Goal: Obtain resource: Download file/media

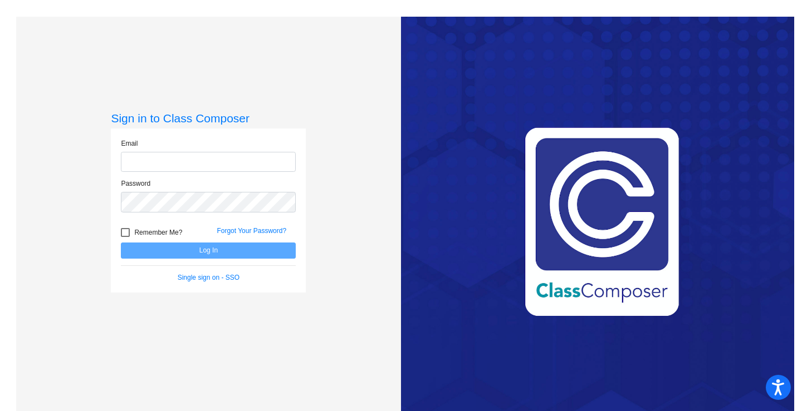
type input "[PERSON_NAME][EMAIL_ADDRESS][PERSON_NAME][DOMAIN_NAME]"
click at [186, 250] on button "Log In" at bounding box center [208, 251] width 175 height 16
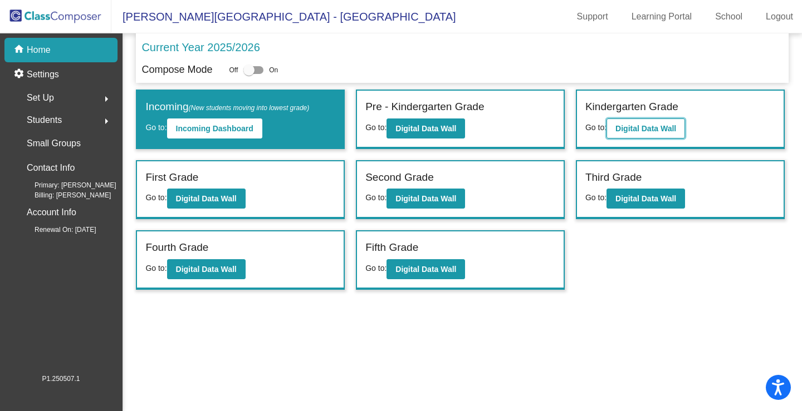
click at [668, 130] on b "Digital Data Wall" at bounding box center [645, 128] width 61 height 9
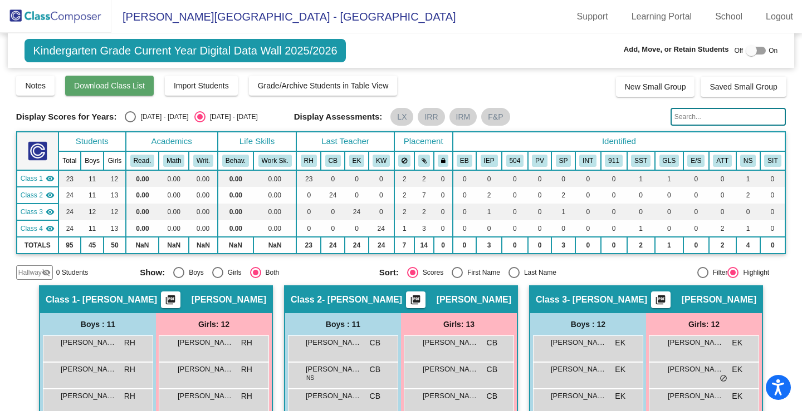
click at [117, 86] on span "Download Class List" at bounding box center [109, 85] width 71 height 9
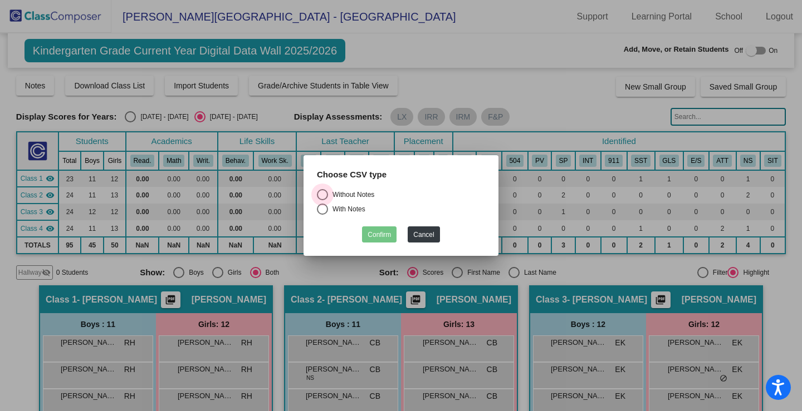
click at [323, 195] on div "Select an option" at bounding box center [322, 194] width 11 height 11
click at [322, 200] on input "Without Notes" at bounding box center [322, 200] width 1 height 1
radio input "true"
click at [385, 238] on button "Confirm" at bounding box center [379, 235] width 35 height 16
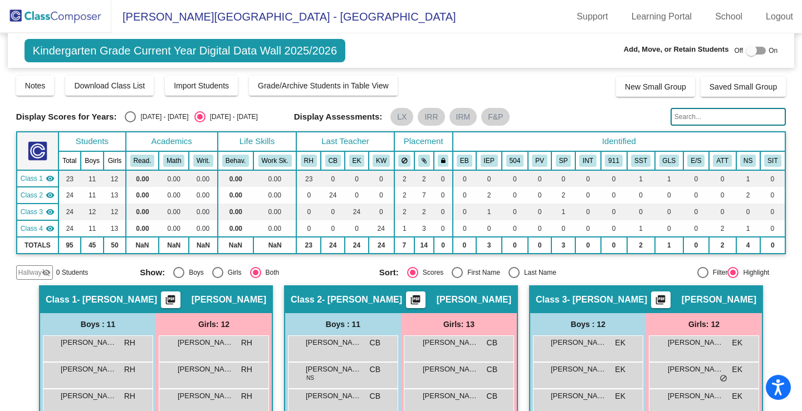
click at [165, 297] on mat-icon "picture_as_pdf" at bounding box center [170, 302] width 13 height 16
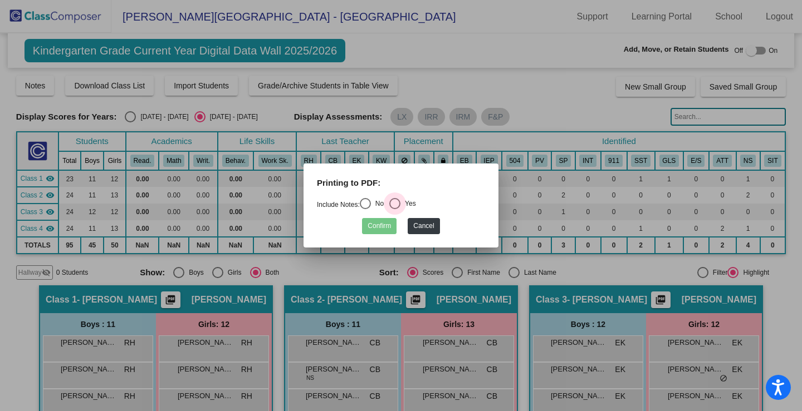
click at [399, 200] on div "Select an option" at bounding box center [394, 203] width 11 height 11
click at [395, 209] on input "Yes" at bounding box center [394, 209] width 1 height 1
radio input "true"
click at [385, 224] on button "Confirm" at bounding box center [379, 226] width 35 height 16
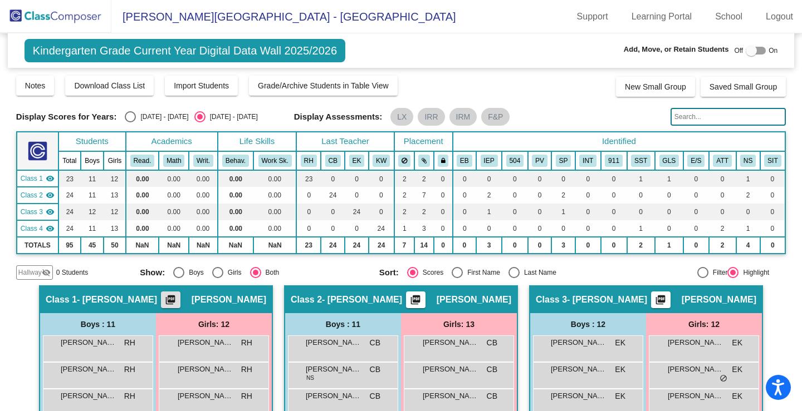
click at [409, 297] on mat-icon "picture_as_pdf" at bounding box center [415, 302] width 13 height 16
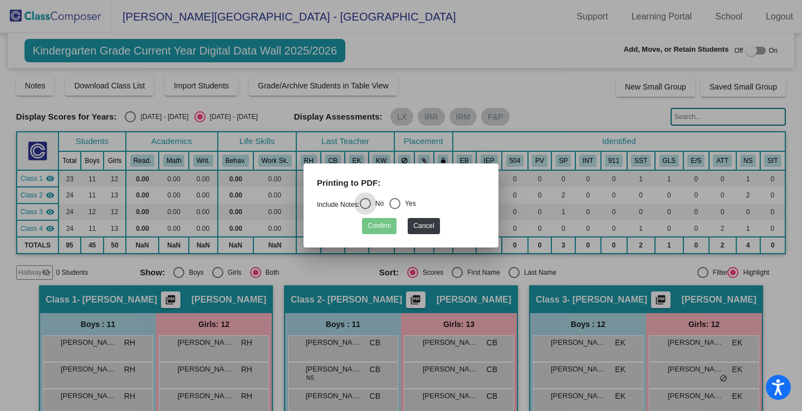
click at [400, 203] on div "Select an option" at bounding box center [394, 203] width 11 height 11
click at [395, 209] on input "Yes" at bounding box center [394, 209] width 1 height 1
radio input "true"
click at [385, 228] on button "Confirm" at bounding box center [379, 226] width 35 height 16
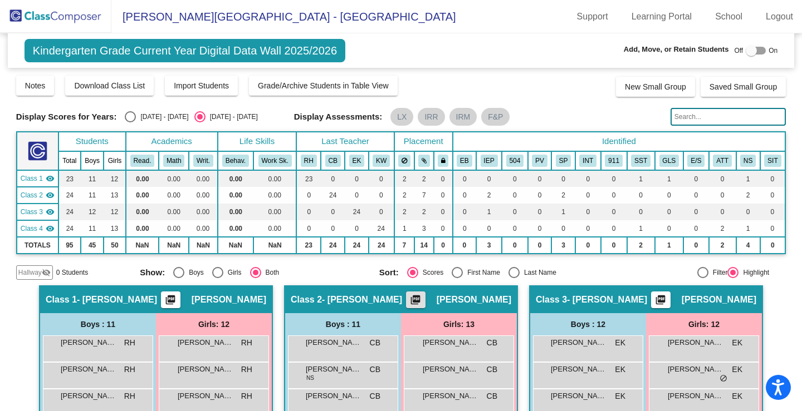
click at [667, 296] on mat-icon "picture_as_pdf" at bounding box center [659, 302] width 13 height 16
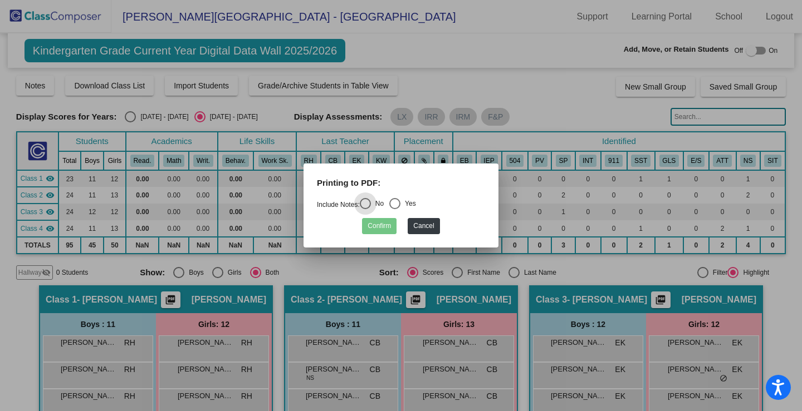
click at [400, 202] on div "Select an option" at bounding box center [394, 203] width 11 height 11
click at [395, 209] on input "Yes" at bounding box center [394, 209] width 1 height 1
radio input "true"
click at [381, 227] on button "Confirm" at bounding box center [379, 226] width 35 height 16
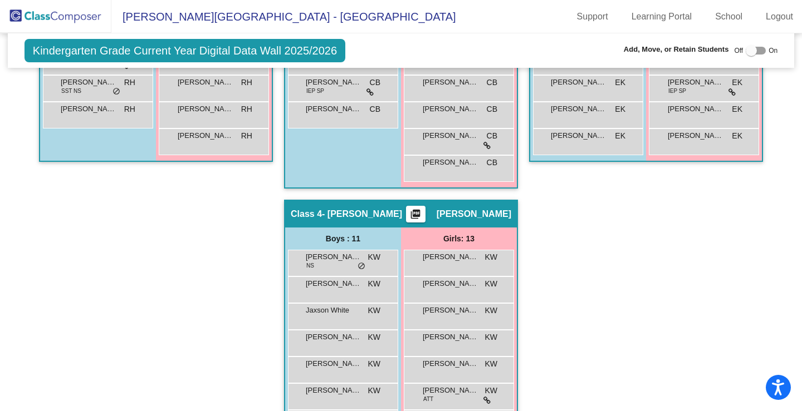
scroll to position [557, 0]
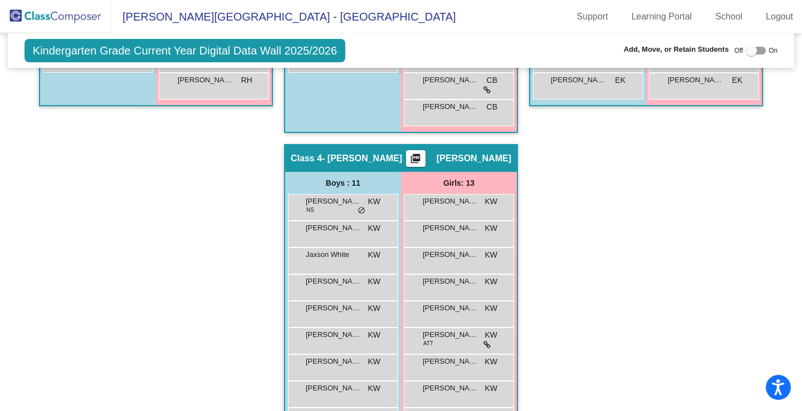
click at [419, 156] on mat-icon "picture_as_pdf" at bounding box center [415, 161] width 13 height 16
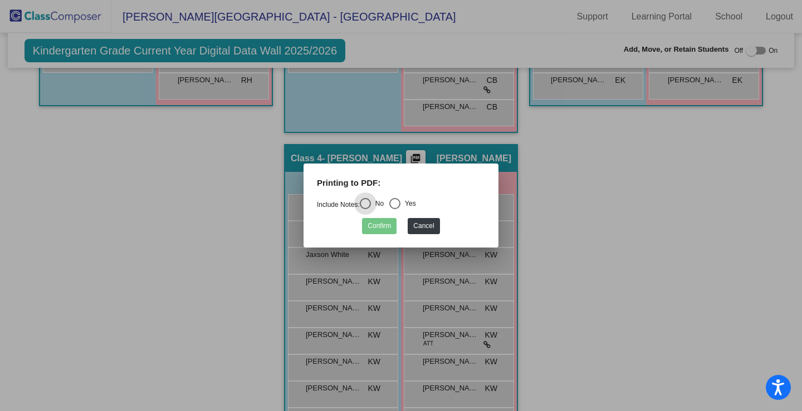
click at [396, 203] on div "Select an option" at bounding box center [394, 203] width 11 height 11
click at [395, 209] on input "Yes" at bounding box center [394, 209] width 1 height 1
radio input "true"
click at [385, 227] on button "Confirm" at bounding box center [379, 226] width 35 height 16
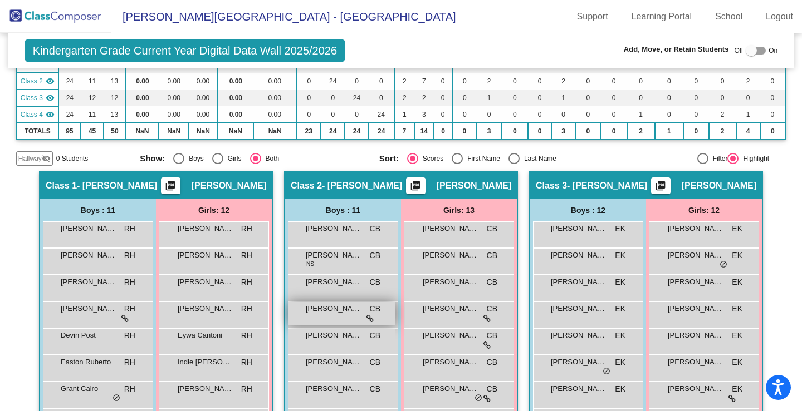
scroll to position [0, 0]
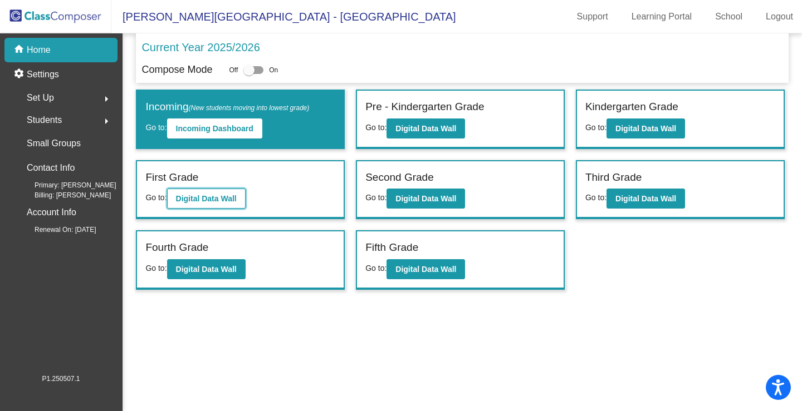
click at [205, 194] on b "Digital Data Wall" at bounding box center [206, 198] width 61 height 9
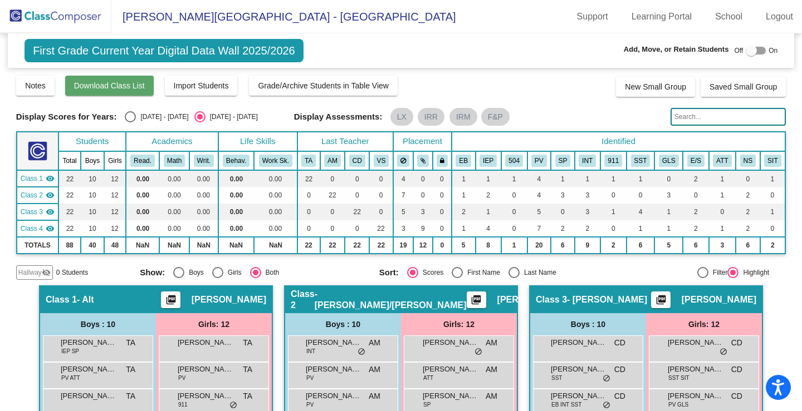
click at [107, 86] on span "Download Class List" at bounding box center [109, 85] width 71 height 9
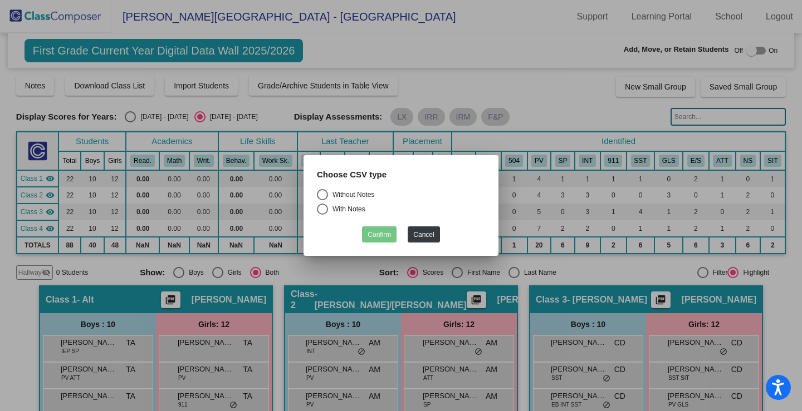
click at [326, 192] on div "Select an option" at bounding box center [322, 194] width 11 height 11
click at [322, 200] on input "Without Notes" at bounding box center [322, 200] width 1 height 1
radio input "true"
click at [376, 235] on button "Confirm" at bounding box center [379, 235] width 35 height 16
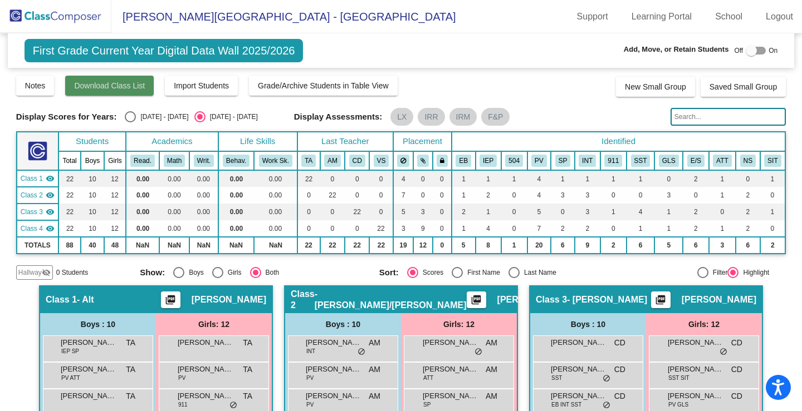
click at [111, 92] on button "Download Class List" at bounding box center [109, 86] width 89 height 20
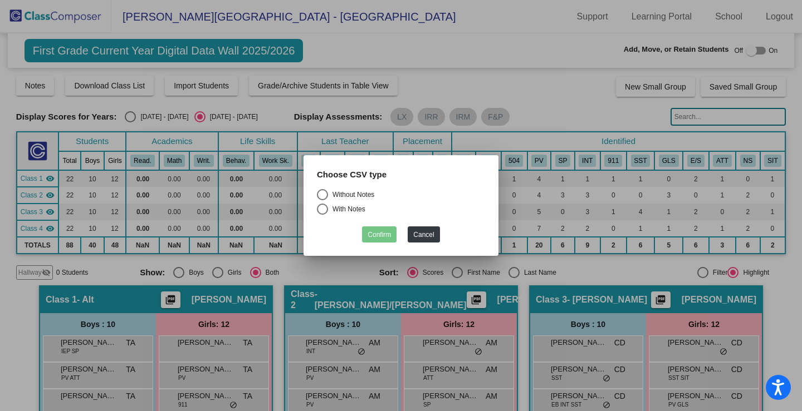
click at [323, 192] on div "Select an option" at bounding box center [322, 194] width 11 height 11
click at [322, 200] on input "Without Notes" at bounding box center [322, 200] width 1 height 1
radio input "true"
click at [381, 229] on button "Confirm" at bounding box center [379, 235] width 35 height 16
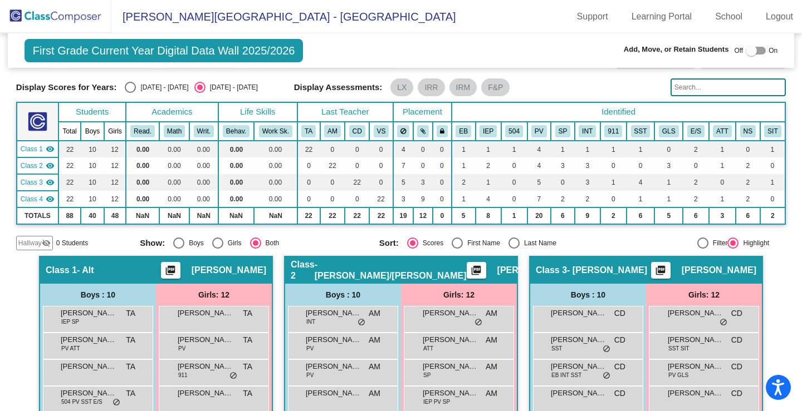
scroll to position [56, 0]
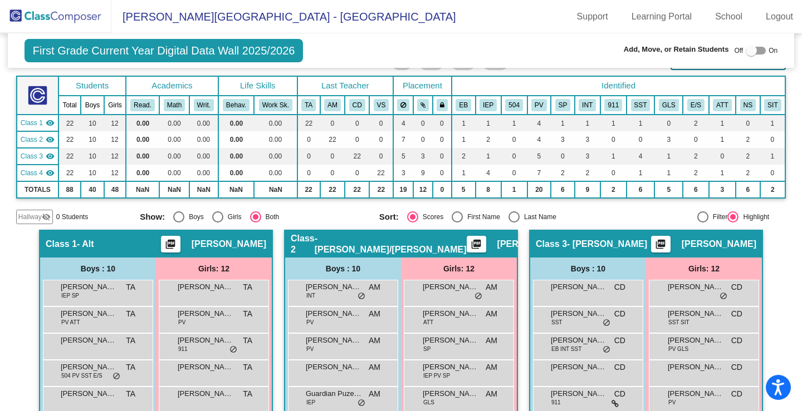
click at [177, 245] on mat-icon "picture_as_pdf" at bounding box center [170, 247] width 13 height 16
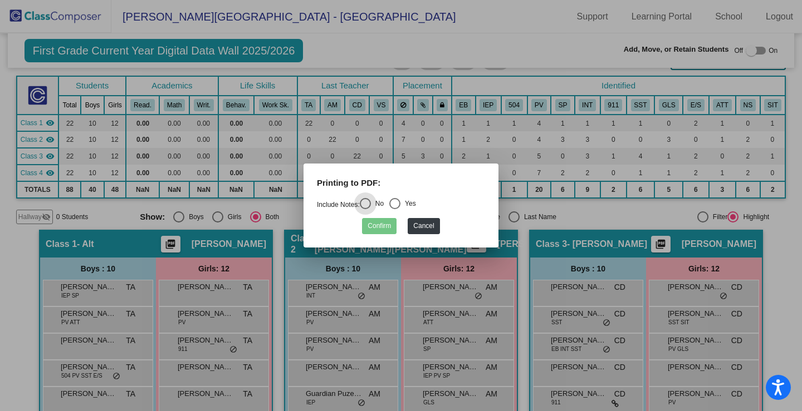
click at [400, 204] on div "Select an option" at bounding box center [394, 203] width 11 height 11
click at [395, 209] on input "Yes" at bounding box center [394, 209] width 1 height 1
radio input "true"
click at [374, 225] on button "Confirm" at bounding box center [379, 226] width 35 height 16
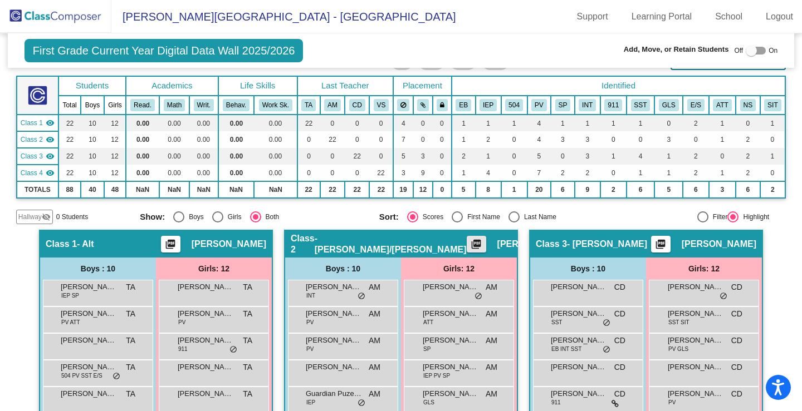
click at [469, 243] on mat-icon "picture_as_pdf" at bounding box center [475, 247] width 13 height 16
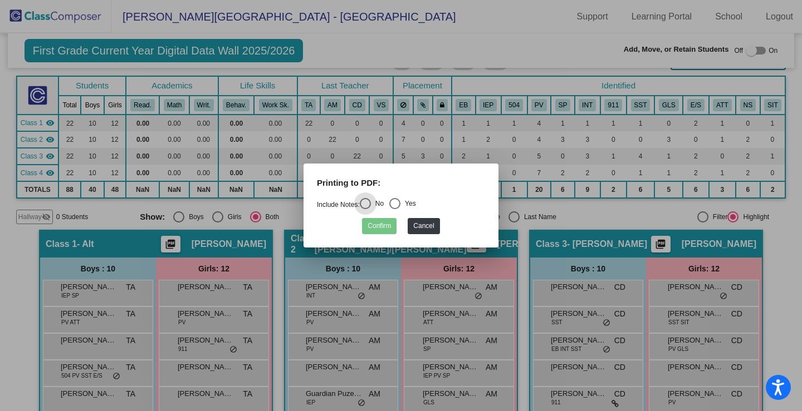
click at [399, 200] on div "Select an option" at bounding box center [394, 203] width 11 height 11
click at [395, 209] on input "Yes" at bounding box center [394, 209] width 1 height 1
radio input "true"
click at [387, 224] on button "Confirm" at bounding box center [379, 226] width 35 height 16
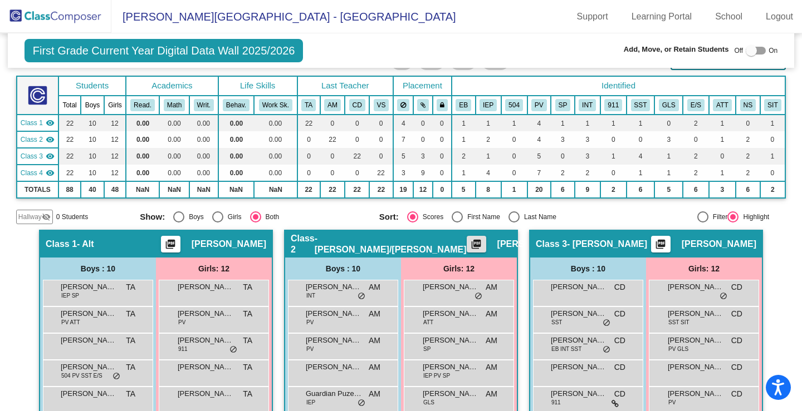
click at [667, 246] on mat-icon "picture_as_pdf" at bounding box center [659, 247] width 13 height 16
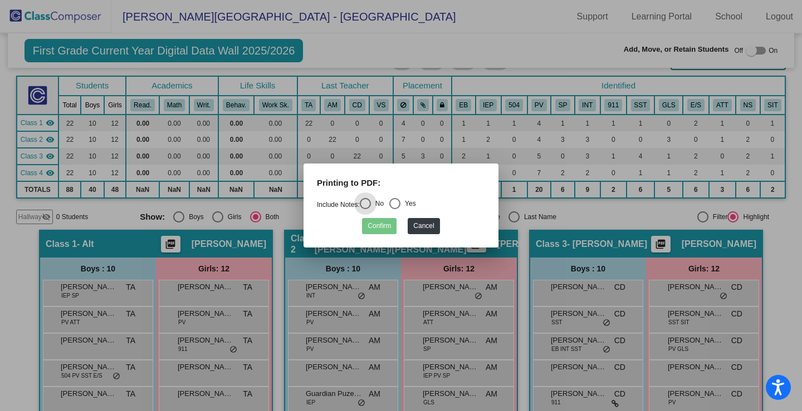
click at [396, 198] on div "Select an option" at bounding box center [394, 203] width 11 height 11
click at [395, 209] on input "Yes" at bounding box center [394, 209] width 1 height 1
radio input "true"
click at [386, 225] on button "Confirm" at bounding box center [379, 226] width 35 height 16
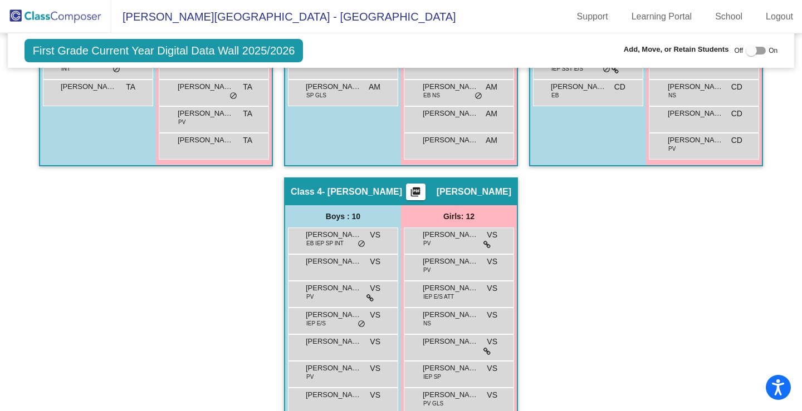
scroll to position [557, 0]
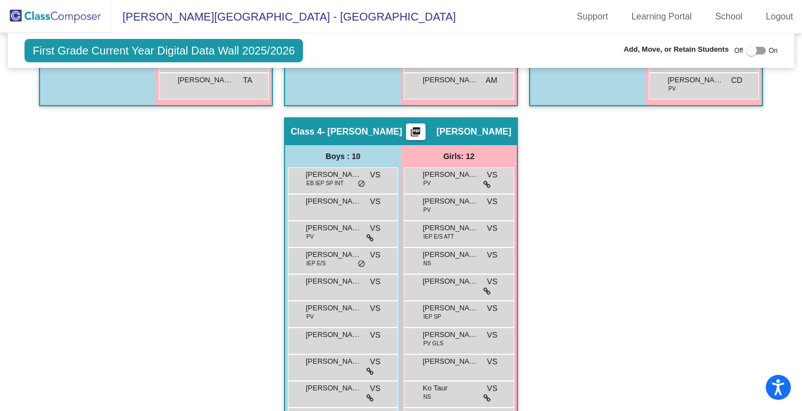
click at [418, 129] on mat-icon "picture_as_pdf" at bounding box center [415, 134] width 13 height 16
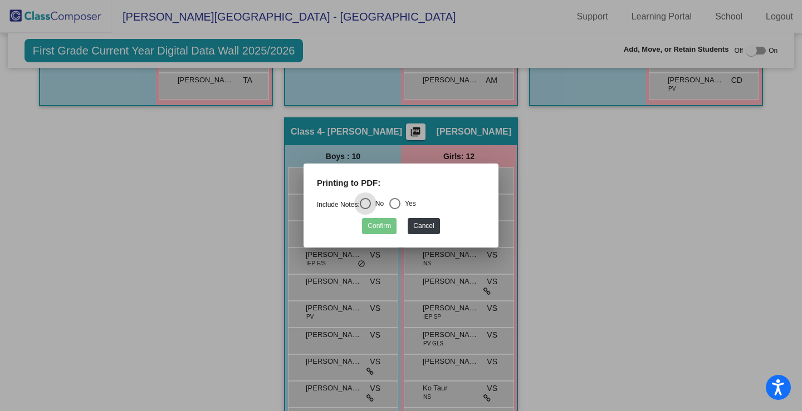
click at [399, 203] on div "Select an option" at bounding box center [394, 203] width 11 height 11
click at [395, 209] on input "Yes" at bounding box center [394, 209] width 1 height 1
radio input "true"
click at [377, 224] on button "Confirm" at bounding box center [379, 226] width 35 height 16
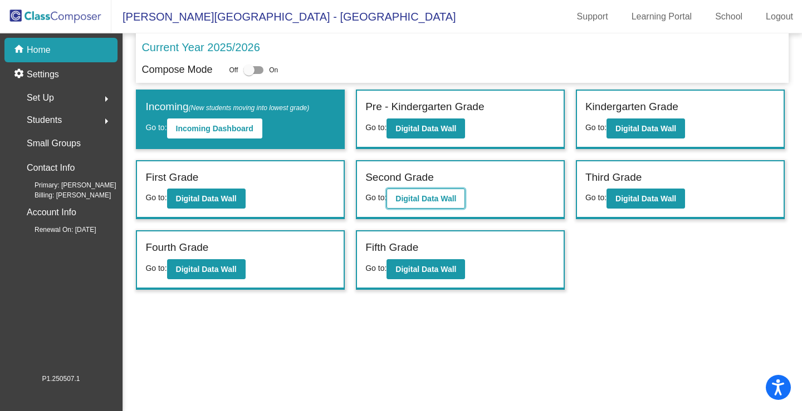
click at [444, 196] on b "Digital Data Wall" at bounding box center [425, 198] width 61 height 9
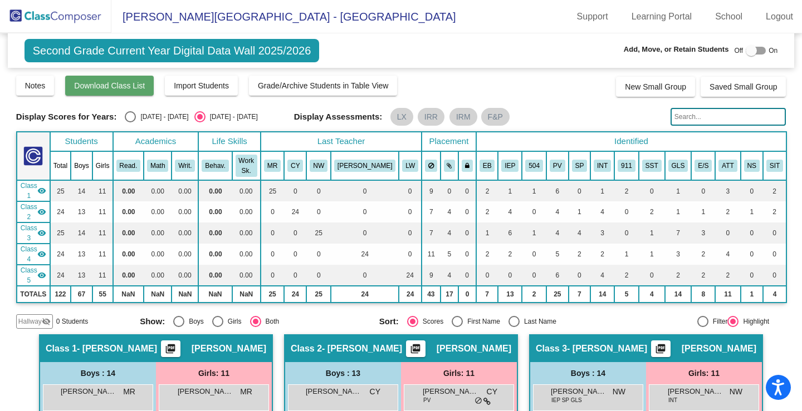
click at [137, 89] on span "Download Class List" at bounding box center [109, 85] width 71 height 9
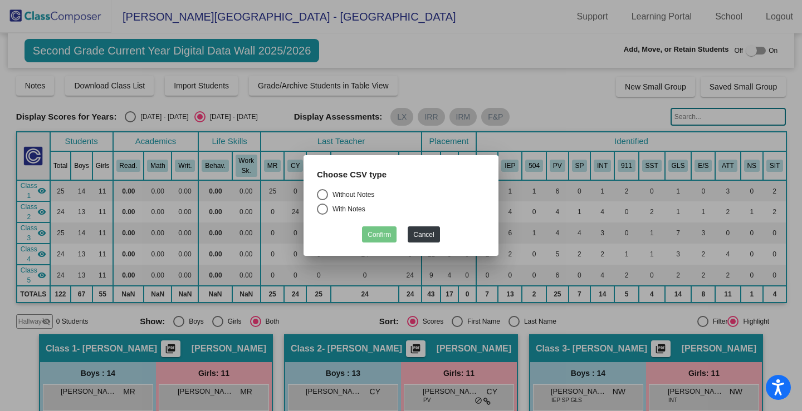
click at [321, 193] on div "Select an option" at bounding box center [322, 194] width 11 height 11
click at [322, 200] on input "Without Notes" at bounding box center [322, 200] width 1 height 1
radio input "true"
click at [368, 230] on button "Confirm" at bounding box center [379, 235] width 35 height 16
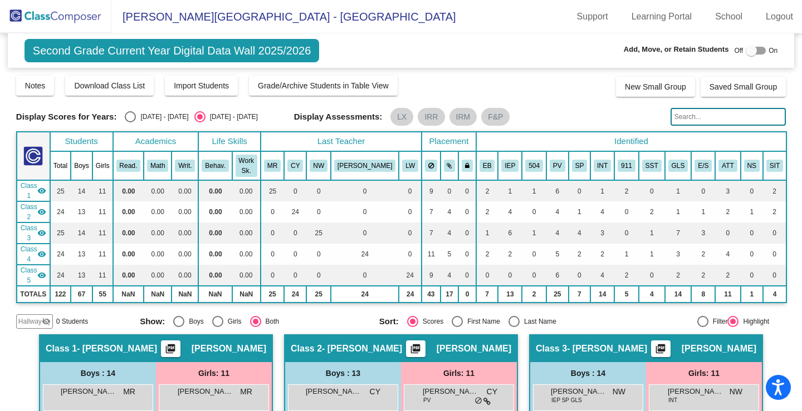
click at [177, 343] on mat-icon "picture_as_pdf" at bounding box center [170, 351] width 13 height 16
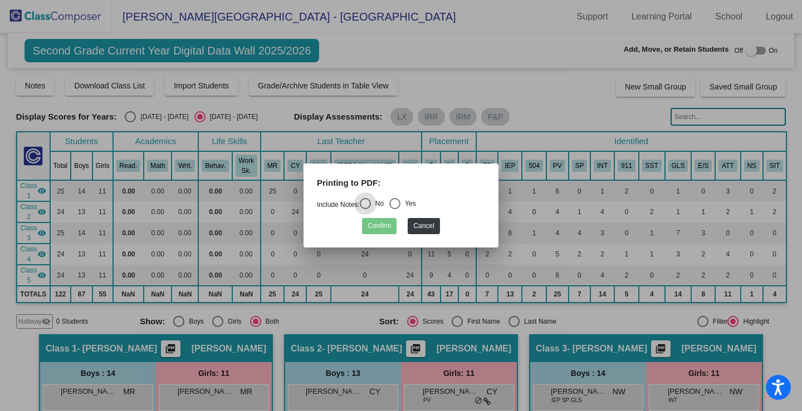
click at [398, 203] on div "Select an option" at bounding box center [394, 203] width 11 height 11
click at [395, 209] on input "Yes" at bounding box center [394, 209] width 1 height 1
radio input "true"
click at [381, 223] on button "Confirm" at bounding box center [379, 226] width 35 height 16
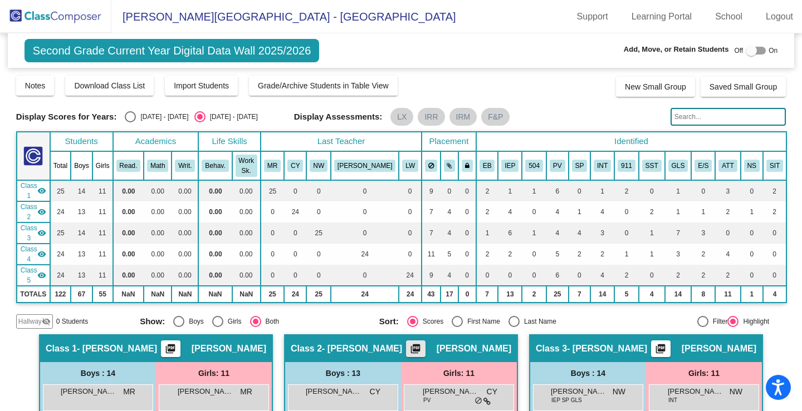
click at [422, 343] on mat-icon "picture_as_pdf" at bounding box center [415, 351] width 13 height 16
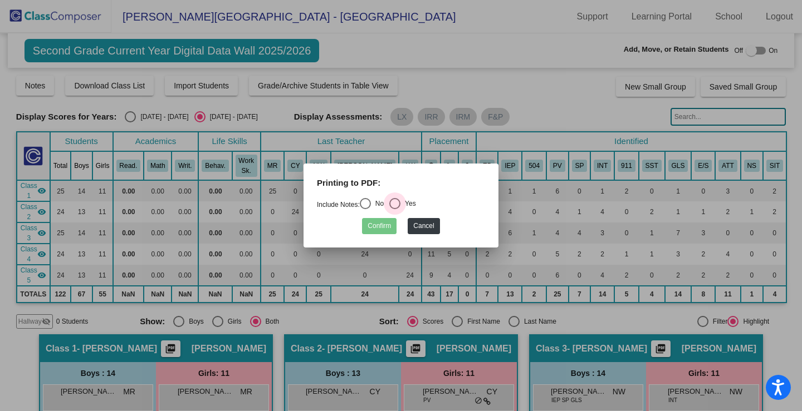
click at [395, 204] on div "Select an option" at bounding box center [395, 204] width 0 height 0
click at [395, 209] on input "Yes" at bounding box center [394, 209] width 1 height 1
radio input "true"
click at [381, 223] on button "Confirm" at bounding box center [379, 226] width 35 height 16
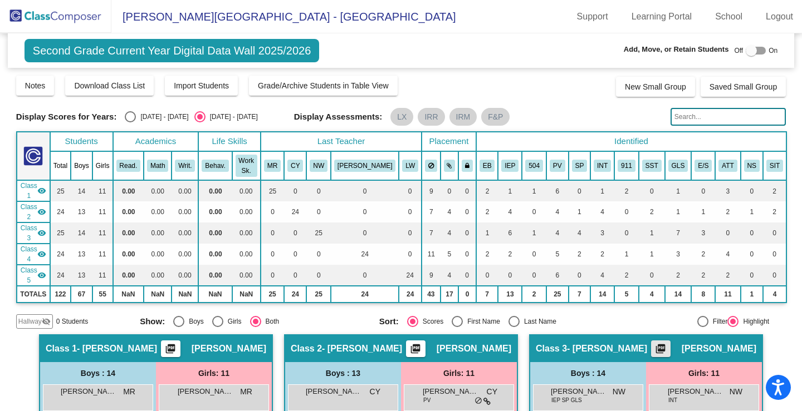
click at [661, 343] on mat-icon "picture_as_pdf" at bounding box center [659, 351] width 13 height 16
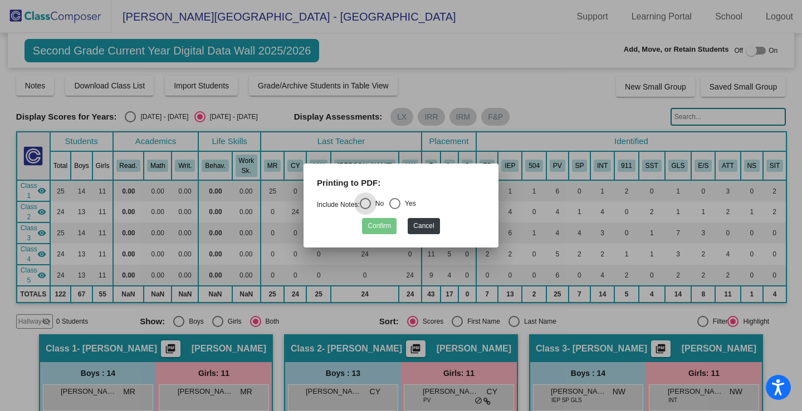
click at [400, 203] on div "Select an option" at bounding box center [394, 203] width 11 height 11
click at [395, 209] on input "Yes" at bounding box center [394, 209] width 1 height 1
radio input "true"
click at [384, 223] on button "Confirm" at bounding box center [379, 226] width 35 height 16
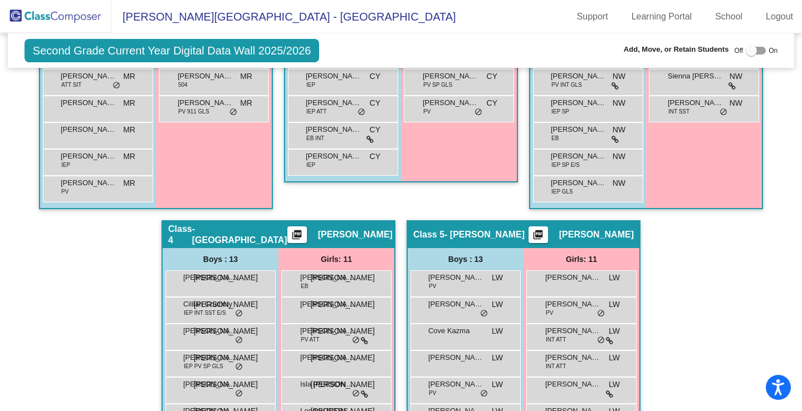
scroll to position [557, 0]
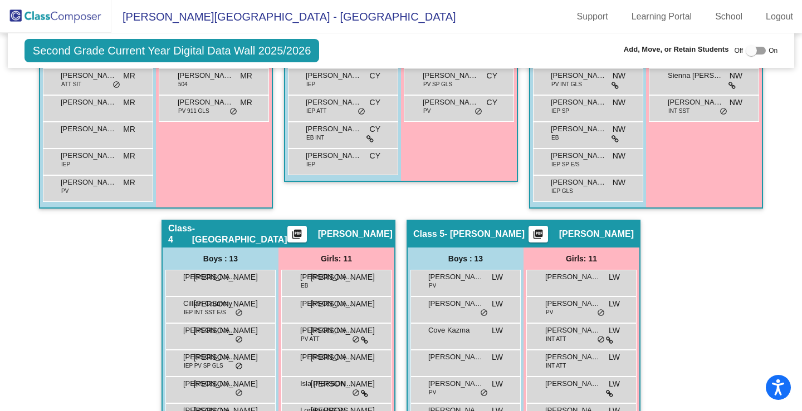
click at [298, 229] on mat-icon "picture_as_pdf" at bounding box center [296, 237] width 13 height 16
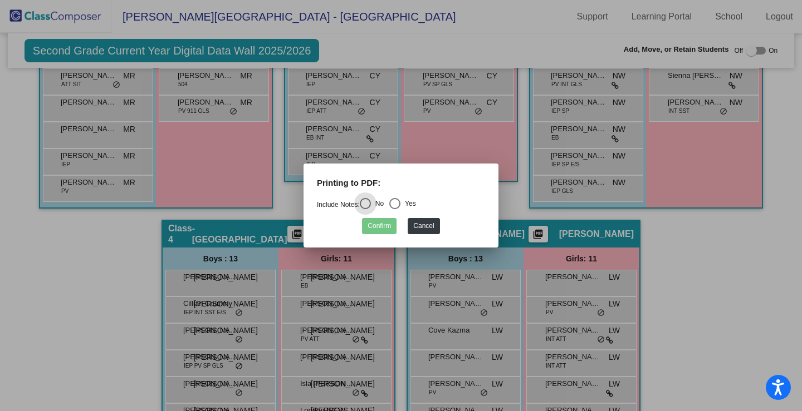
click at [404, 201] on div "Yes" at bounding box center [408, 204] width 16 height 10
click at [395, 209] on input "Yes" at bounding box center [394, 209] width 1 height 1
radio input "true"
click at [384, 224] on button "Confirm" at bounding box center [379, 226] width 35 height 16
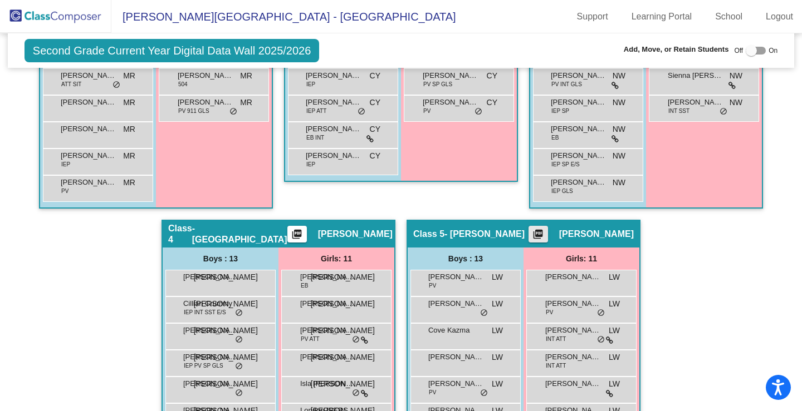
click at [542, 229] on mat-icon "picture_as_pdf" at bounding box center [537, 237] width 13 height 16
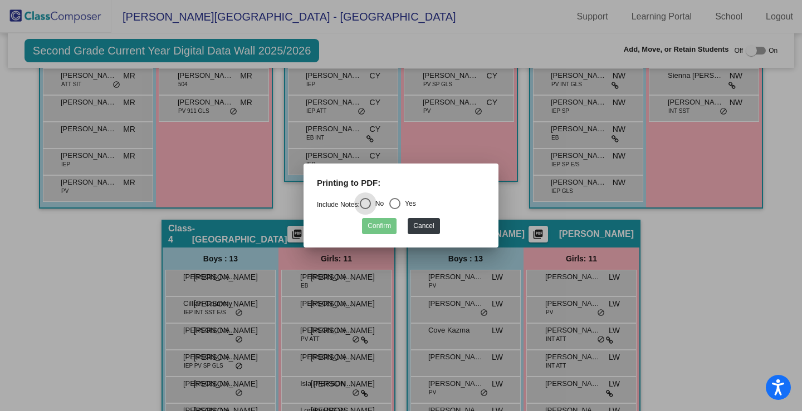
click at [400, 199] on div "Select an option" at bounding box center [394, 203] width 11 height 11
click at [395, 209] on input "Yes" at bounding box center [394, 209] width 1 height 1
radio input "true"
click at [380, 228] on button "Confirm" at bounding box center [379, 226] width 35 height 16
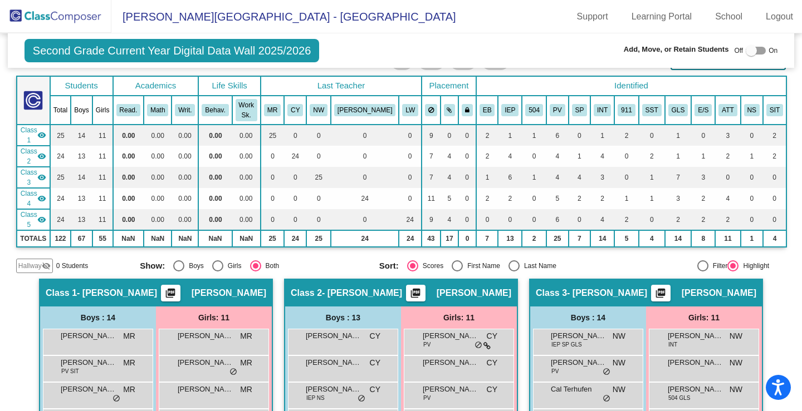
scroll to position [0, 0]
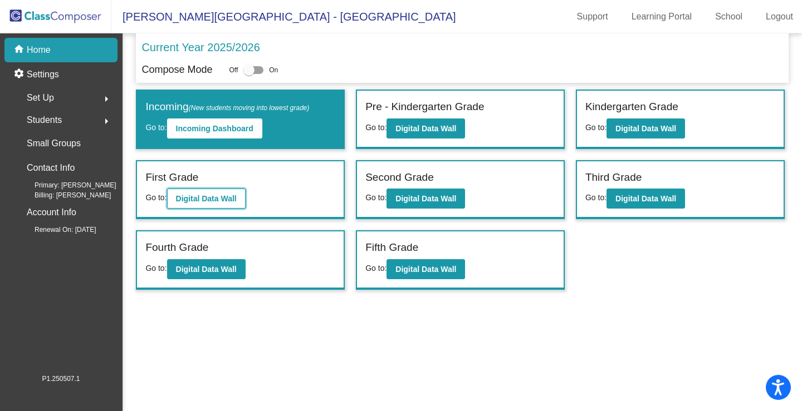
click at [193, 198] on b "Digital Data Wall" at bounding box center [206, 198] width 61 height 9
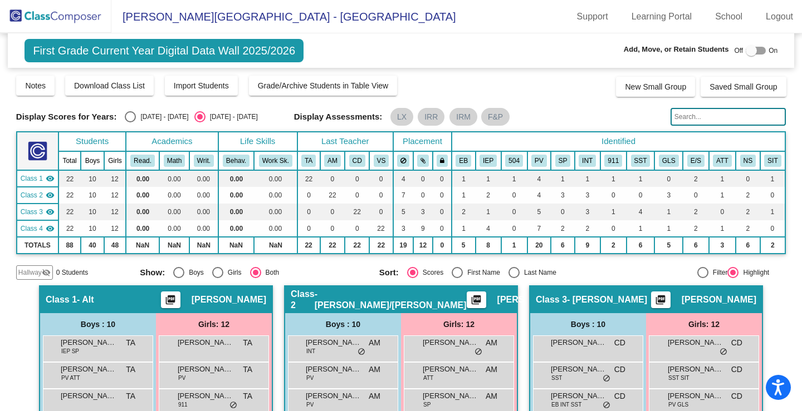
scroll to position [111, 0]
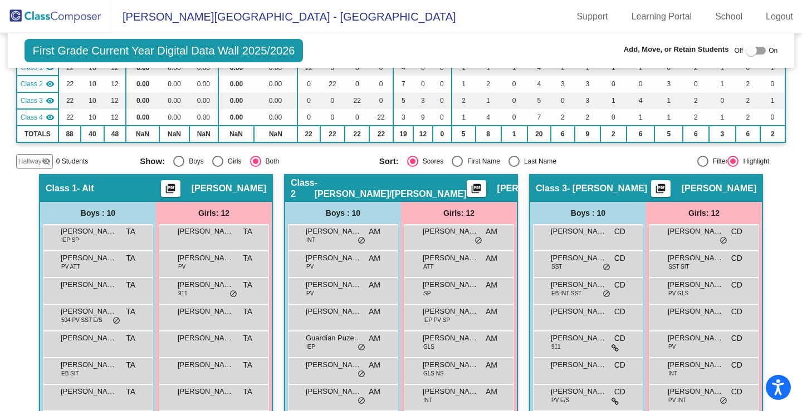
click at [177, 191] on mat-icon "picture_as_pdf" at bounding box center [170, 191] width 13 height 16
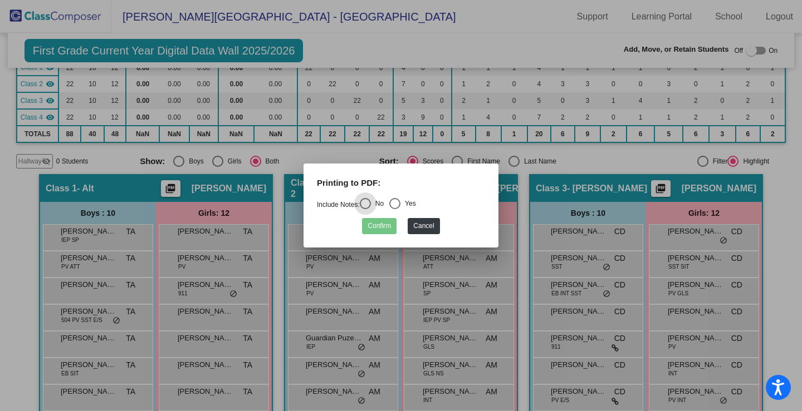
click at [400, 203] on div "Select an option" at bounding box center [394, 203] width 11 height 11
click at [395, 209] on input "Yes" at bounding box center [394, 209] width 1 height 1
radio input "true"
click at [376, 226] on button "Confirm" at bounding box center [379, 226] width 35 height 16
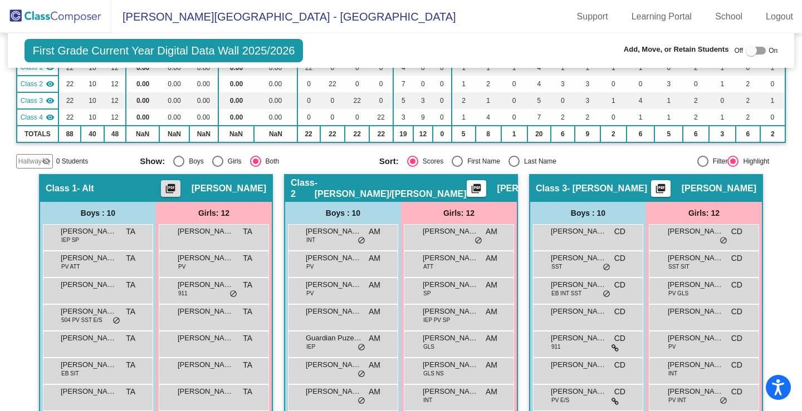
click at [469, 185] on mat-icon "picture_as_pdf" at bounding box center [475, 191] width 13 height 16
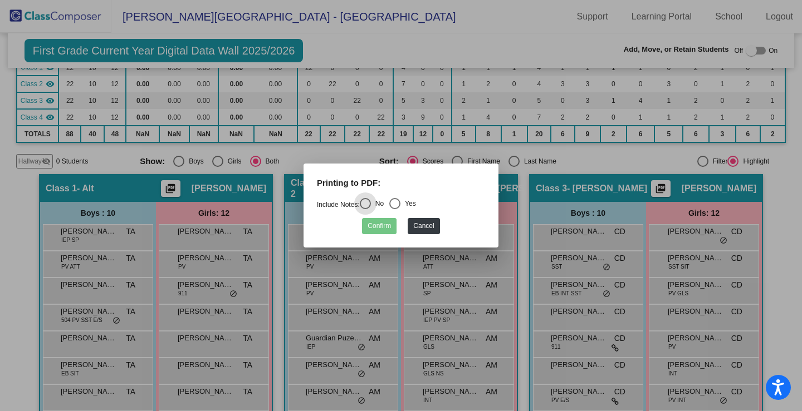
click at [395, 204] on div "Select an option" at bounding box center [394, 203] width 11 height 11
click at [395, 209] on input "Yes" at bounding box center [394, 209] width 1 height 1
radio input "true"
click at [387, 227] on button "Confirm" at bounding box center [379, 226] width 35 height 16
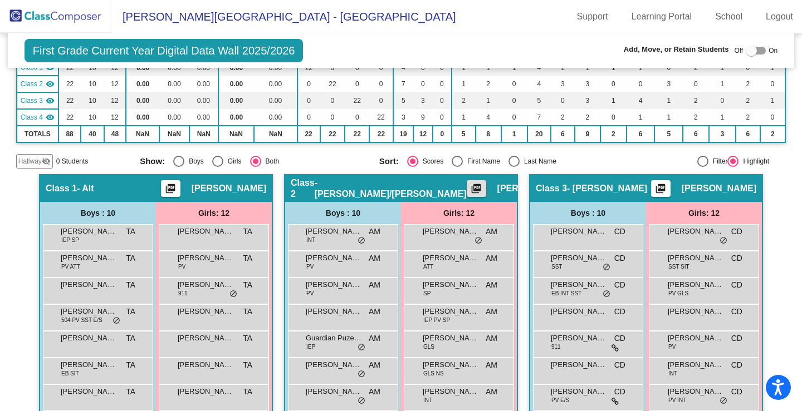
click at [665, 189] on mat-icon "picture_as_pdf" at bounding box center [659, 191] width 13 height 16
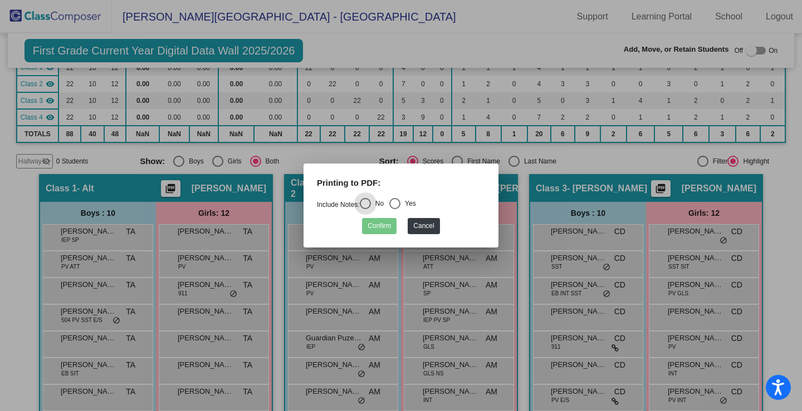
click at [399, 201] on div "Select an option" at bounding box center [394, 203] width 11 height 11
click at [395, 209] on input "Yes" at bounding box center [394, 209] width 1 height 1
radio input "true"
click at [391, 228] on button "Confirm" at bounding box center [379, 226] width 35 height 16
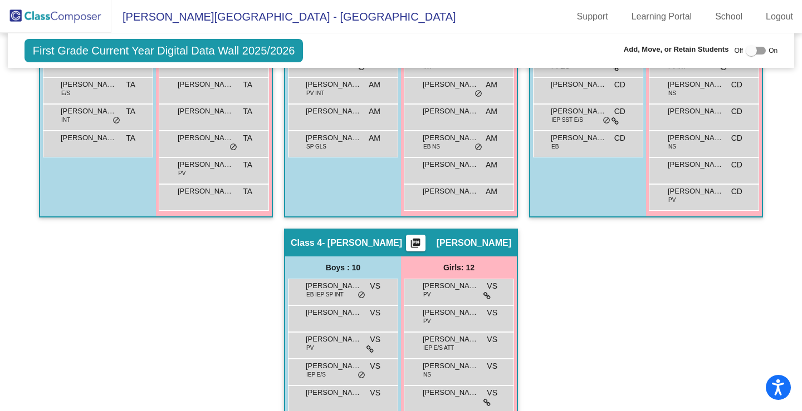
scroll to position [557, 0]
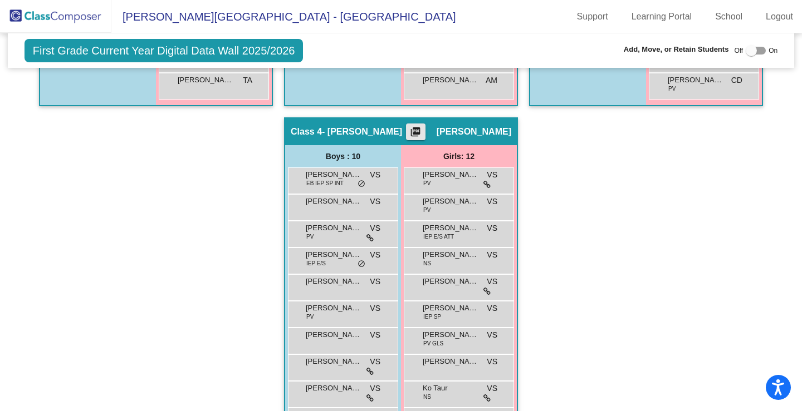
click at [422, 132] on mat-icon "picture_as_pdf" at bounding box center [415, 134] width 13 height 16
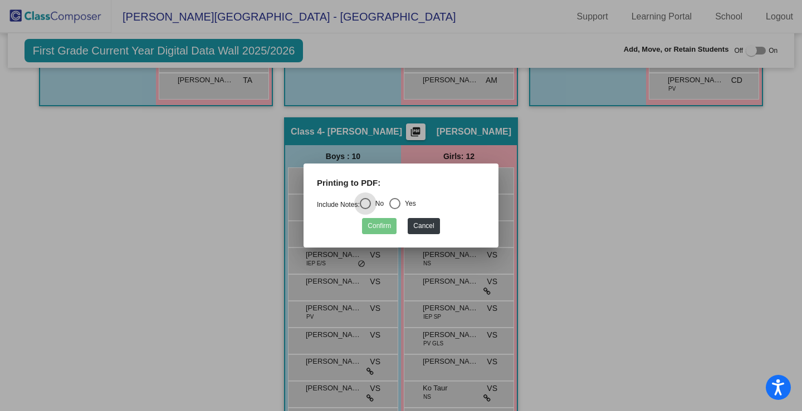
click at [394, 204] on div "Select an option" at bounding box center [394, 203] width 11 height 11
click at [394, 209] on input "Yes" at bounding box center [394, 209] width 1 height 1
radio input "true"
click at [384, 223] on button "Confirm" at bounding box center [379, 226] width 35 height 16
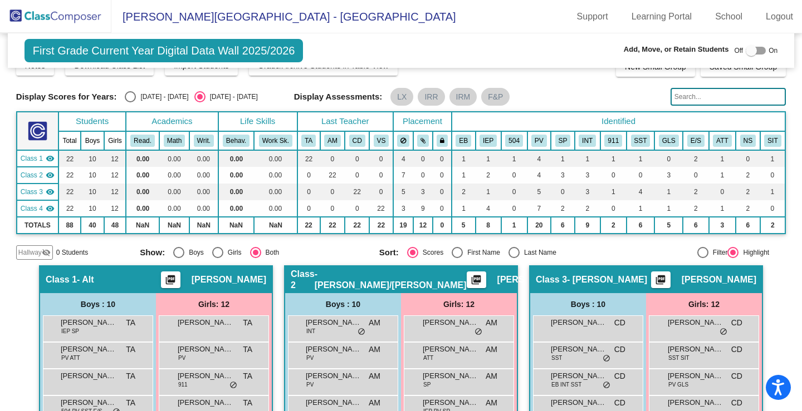
scroll to position [0, 0]
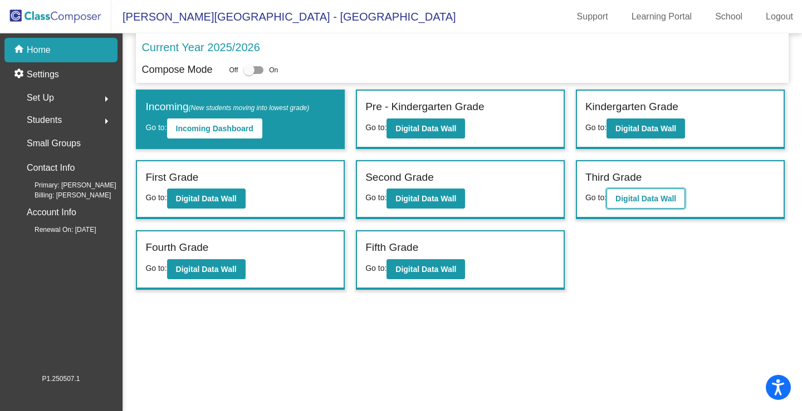
click at [662, 195] on b "Digital Data Wall" at bounding box center [645, 198] width 61 height 9
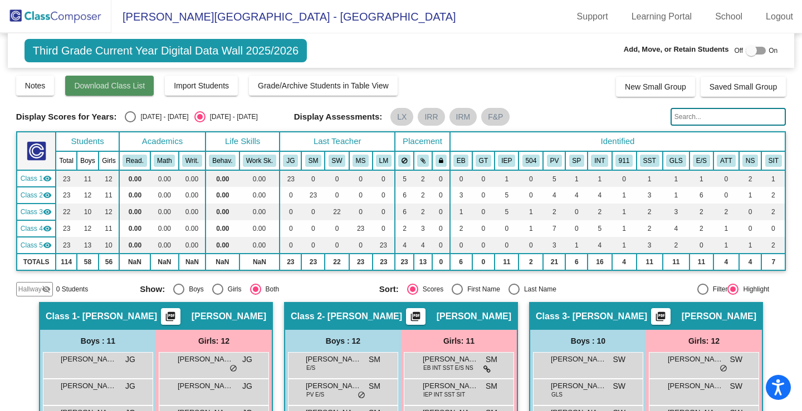
click at [126, 94] on button "Download Class List" at bounding box center [109, 86] width 89 height 20
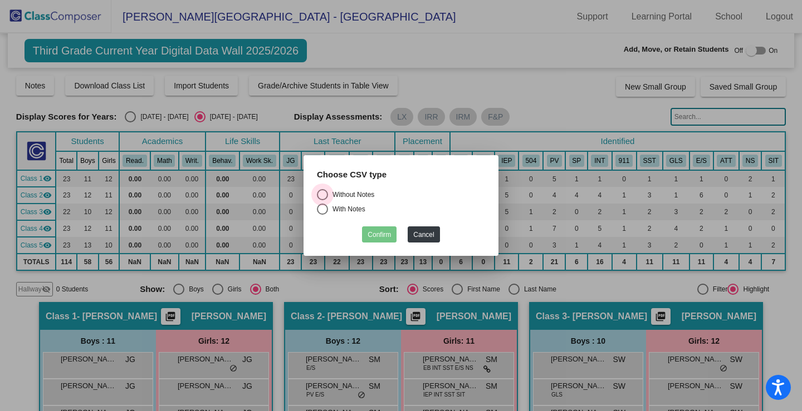
click at [322, 195] on div "Select an option" at bounding box center [322, 195] width 0 height 0
click at [322, 200] on input "Without Notes" at bounding box center [322, 200] width 1 height 1
radio input "true"
click at [383, 228] on button "Confirm" at bounding box center [379, 235] width 35 height 16
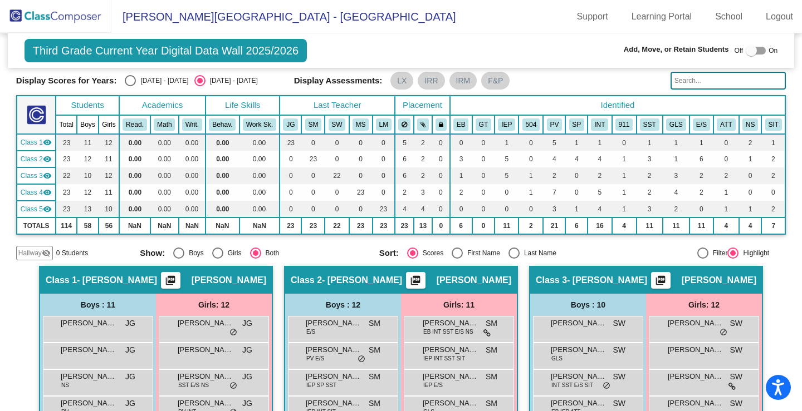
scroll to position [56, 0]
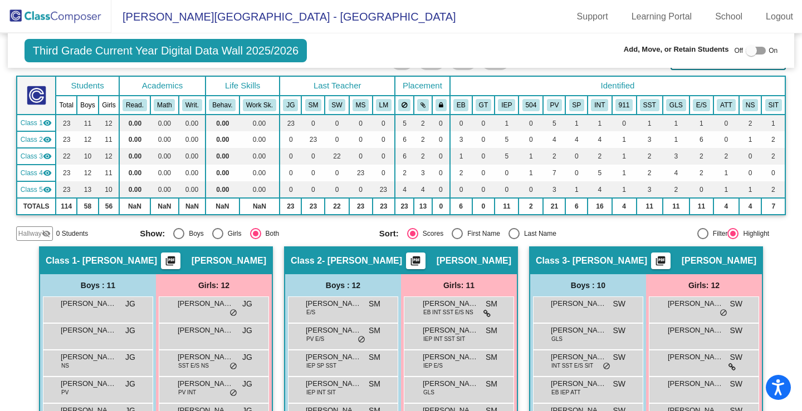
click at [177, 262] on mat-icon "picture_as_pdf" at bounding box center [170, 263] width 13 height 16
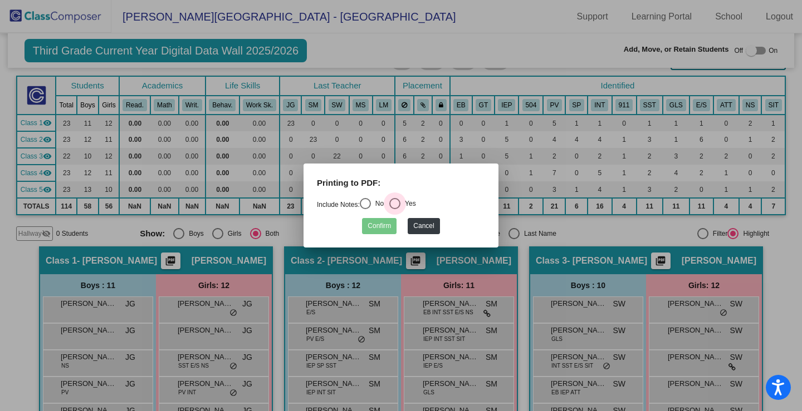
click at [395, 202] on div "Select an option" at bounding box center [394, 203] width 11 height 11
click at [395, 209] on input "Yes" at bounding box center [394, 209] width 1 height 1
radio input "true"
click at [381, 224] on button "Confirm" at bounding box center [379, 226] width 35 height 16
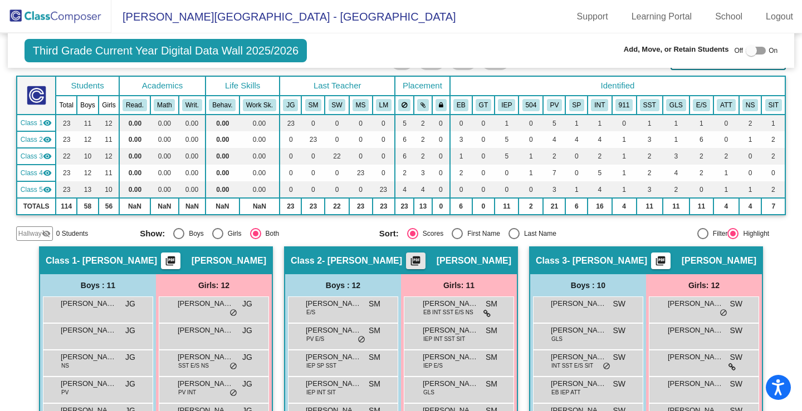
click at [417, 264] on mat-icon "picture_as_pdf" at bounding box center [415, 263] width 13 height 16
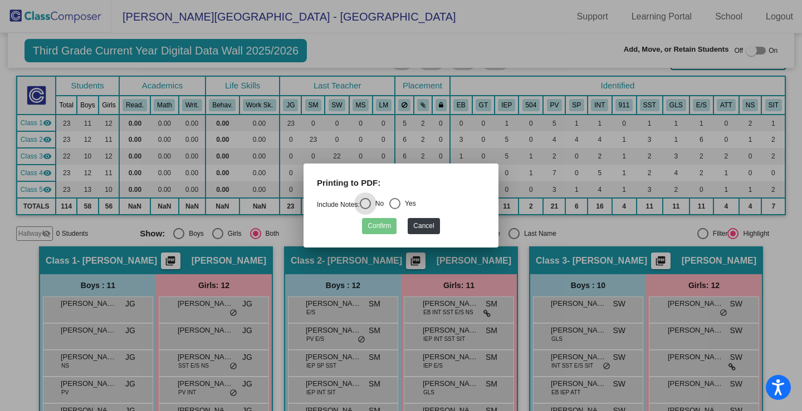
click at [400, 203] on div "Select an option" at bounding box center [394, 203] width 11 height 11
click at [395, 209] on input "Yes" at bounding box center [394, 209] width 1 height 1
radio input "true"
click at [384, 224] on button "Confirm" at bounding box center [379, 226] width 35 height 16
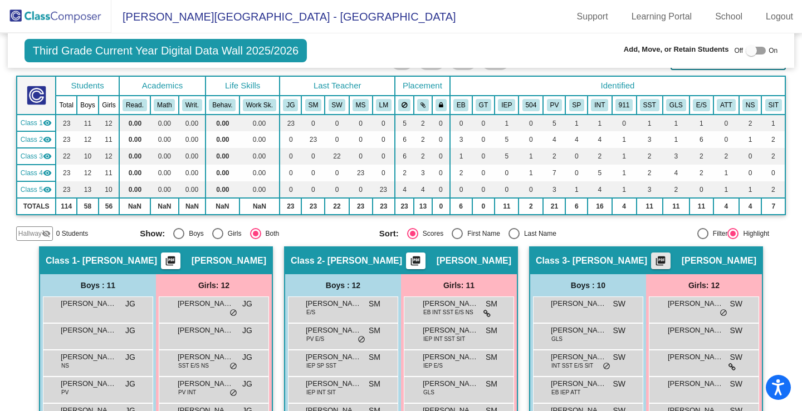
click at [658, 260] on mat-icon "picture_as_pdf" at bounding box center [659, 263] width 13 height 16
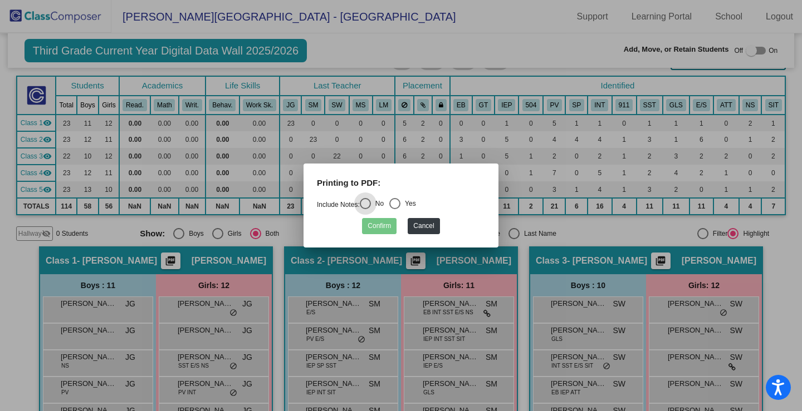
click at [400, 198] on div "Select an option" at bounding box center [394, 203] width 11 height 11
click at [395, 209] on input "Yes" at bounding box center [394, 209] width 1 height 1
radio input "true"
click at [386, 226] on button "Confirm" at bounding box center [379, 226] width 35 height 16
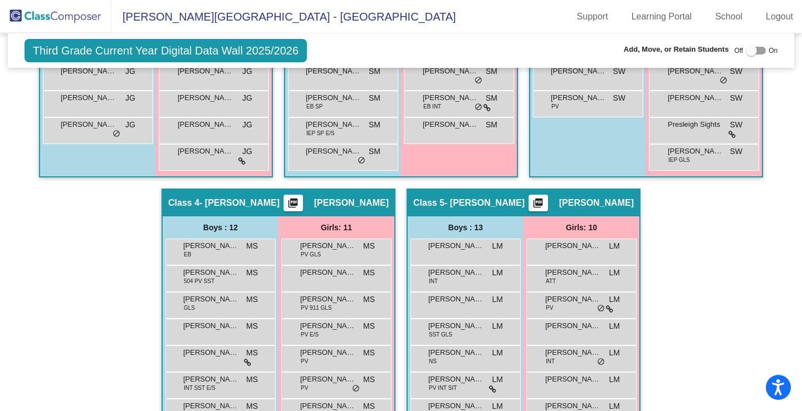
scroll to position [557, 0]
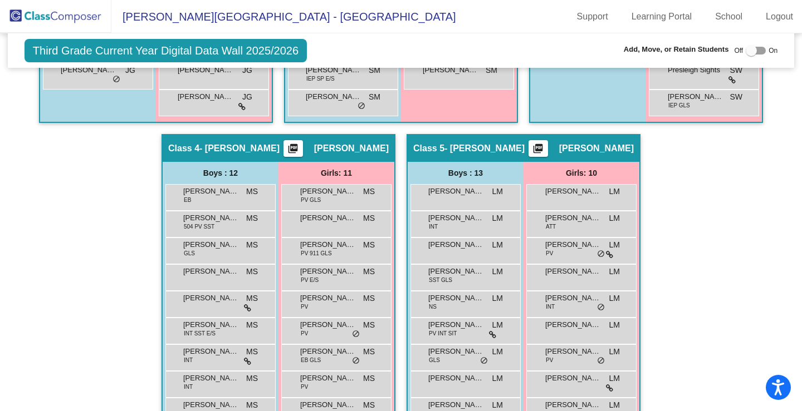
click at [299, 146] on mat-icon "picture_as_pdf" at bounding box center [292, 151] width 13 height 16
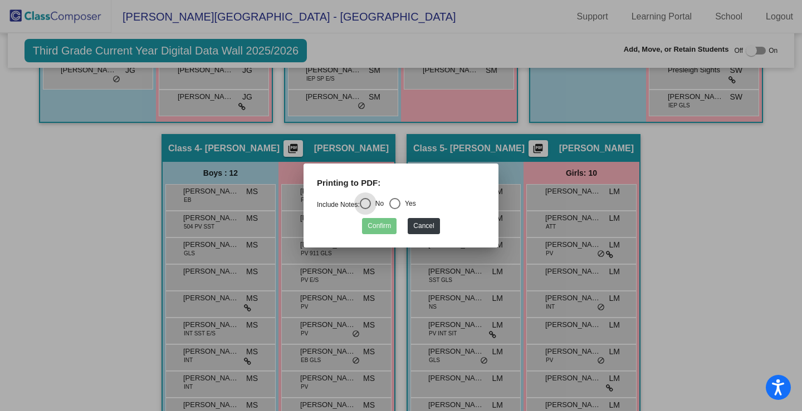
click at [397, 201] on div "Select an option" at bounding box center [394, 203] width 11 height 11
click at [395, 209] on input "Yes" at bounding box center [394, 209] width 1 height 1
radio input "true"
click at [386, 225] on button "Confirm" at bounding box center [379, 226] width 35 height 16
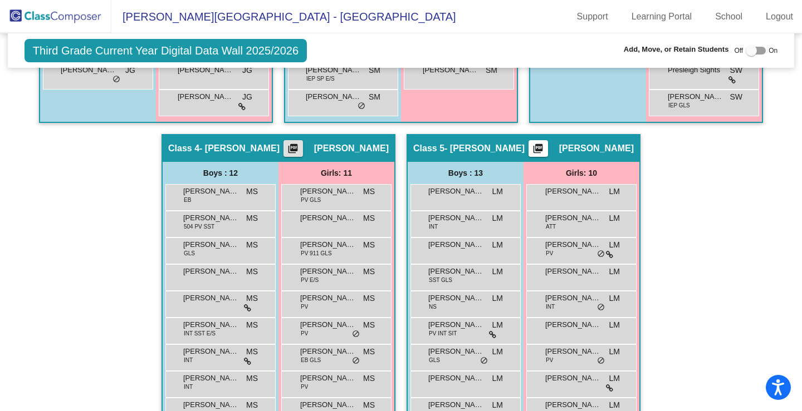
click at [544, 146] on mat-icon "picture_as_pdf" at bounding box center [537, 151] width 13 height 16
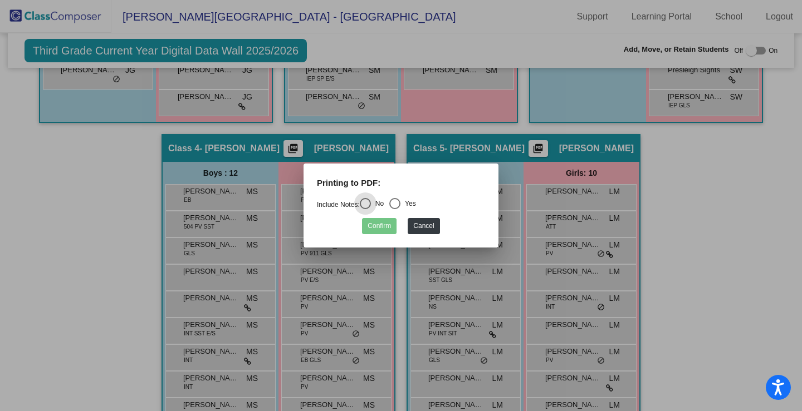
click at [399, 206] on div "Select an option" at bounding box center [394, 203] width 11 height 11
click at [395, 209] on input "Yes" at bounding box center [394, 209] width 1 height 1
radio input "true"
click at [389, 231] on button "Confirm" at bounding box center [379, 226] width 35 height 16
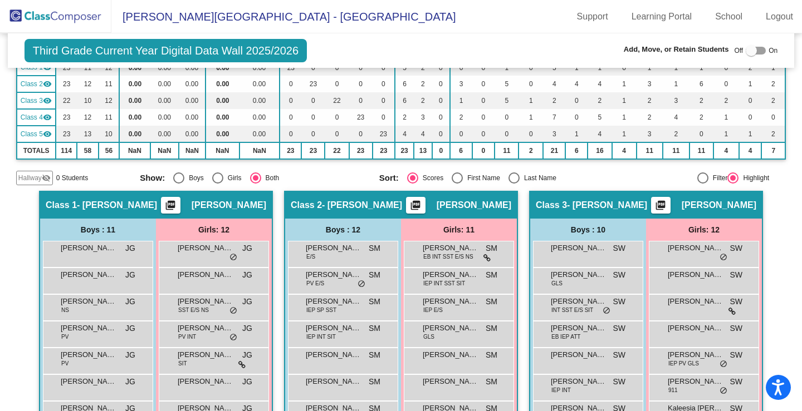
scroll to position [0, 0]
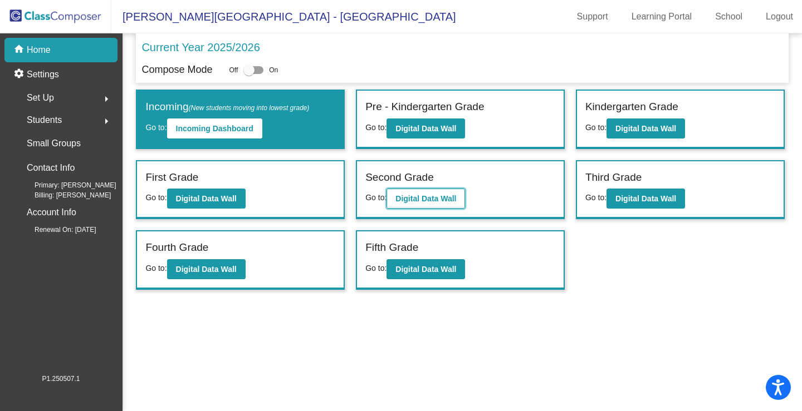
click at [459, 199] on button "Digital Data Wall" at bounding box center [425, 199] width 78 height 20
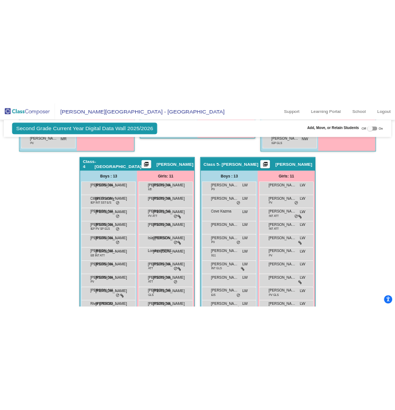
scroll to position [775, 0]
